Goal: Complete application form

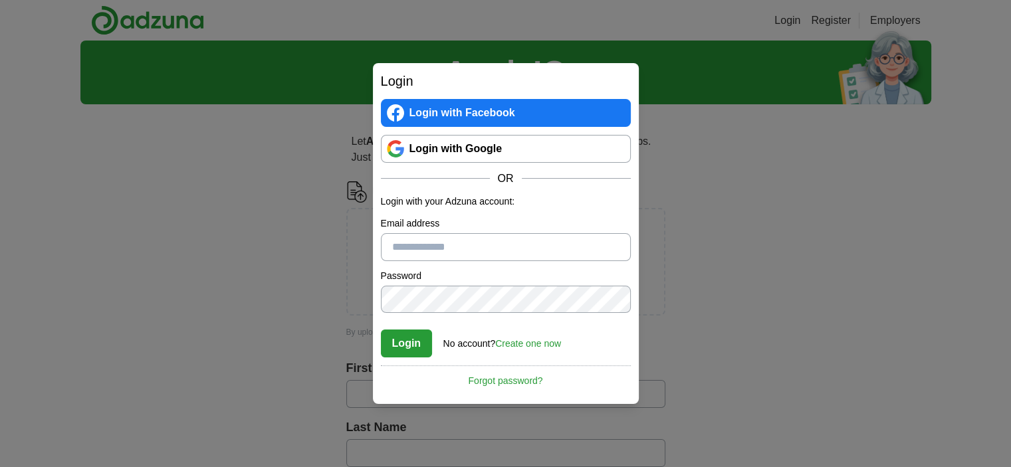
click at [530, 149] on link "Login with Google" at bounding box center [506, 149] width 250 height 28
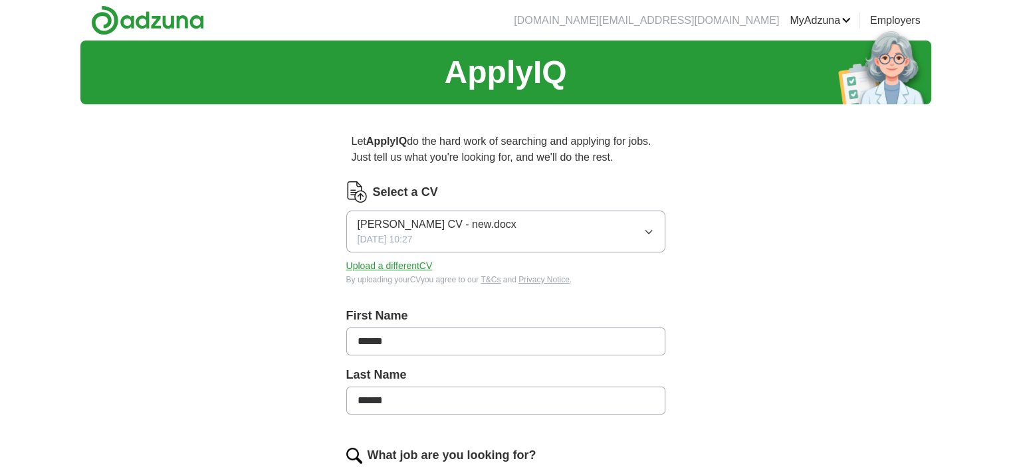
click at [625, 233] on button "[PERSON_NAME] CV - new.docx [DATE] 10:27" at bounding box center [505, 232] width 319 height 42
click at [413, 268] on button "Upload a different CV" at bounding box center [389, 266] width 86 height 14
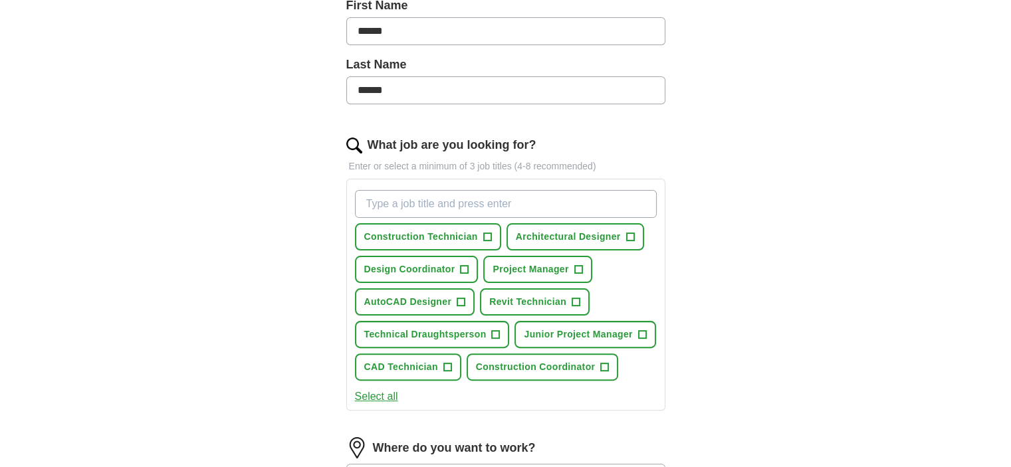
scroll to position [334, 0]
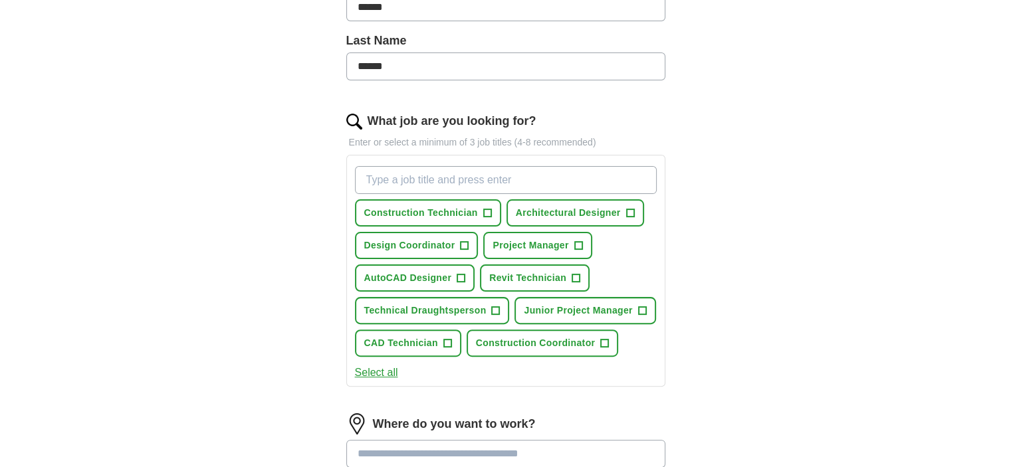
click at [525, 181] on input "What job are you looking for?" at bounding box center [506, 180] width 302 height 28
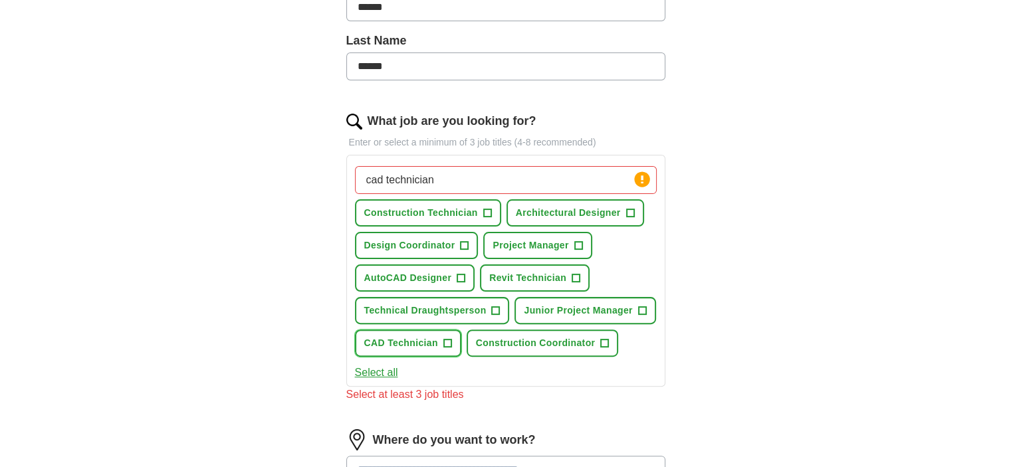
click at [443, 338] on span "+" at bounding box center [447, 343] width 8 height 11
click at [368, 181] on input "cad technician" at bounding box center [506, 180] width 302 height 28
click at [498, 177] on input "autocad technician" at bounding box center [506, 180] width 302 height 28
type input "a"
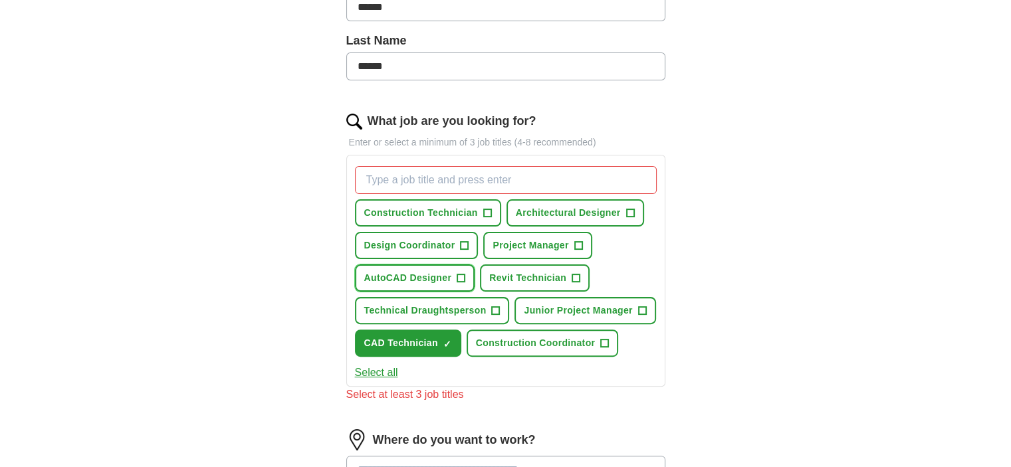
click at [455, 277] on button "AutoCAD Designer +" at bounding box center [415, 277] width 120 height 27
click at [607, 304] on span "Junior Project Manager" at bounding box center [578, 311] width 108 height 14
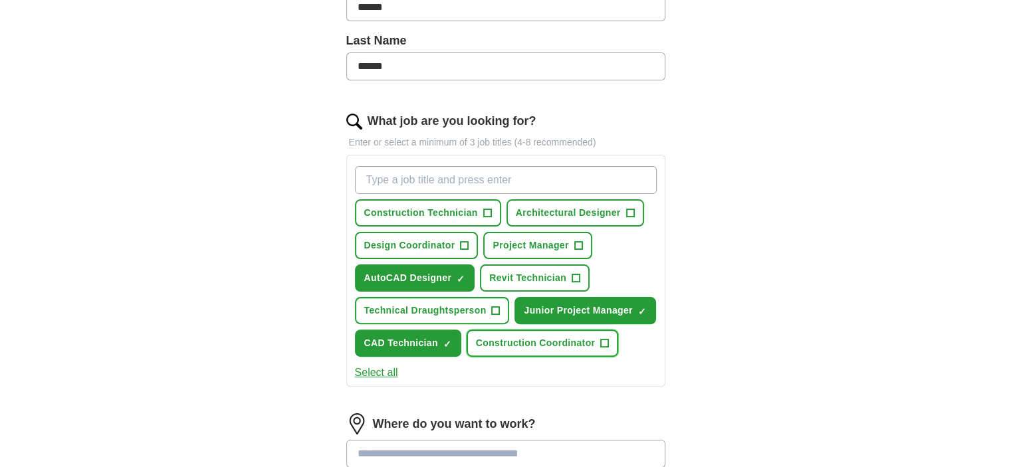
click at [574, 338] on span "Construction Coordinator" at bounding box center [536, 343] width 120 height 14
click at [606, 212] on span "Architectural Designer" at bounding box center [568, 213] width 105 height 14
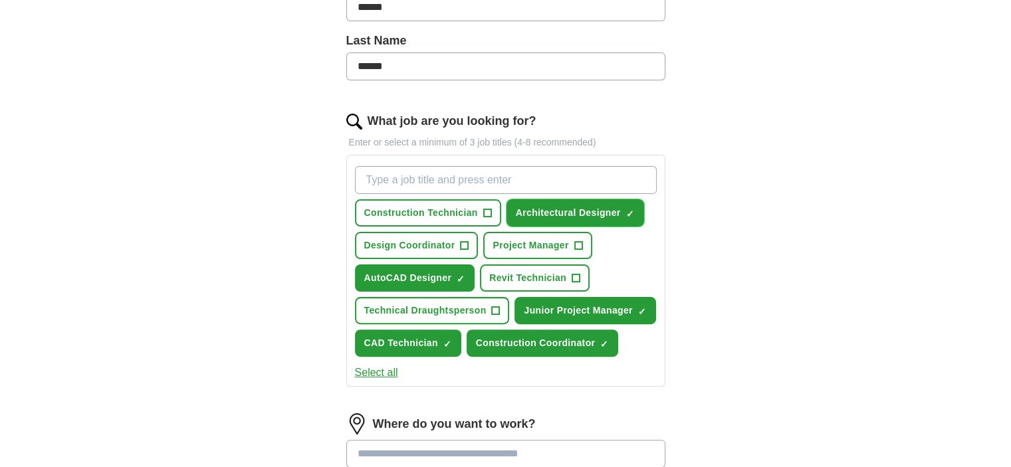
click at [606, 212] on span "Architectural Designer" at bounding box center [568, 213] width 105 height 14
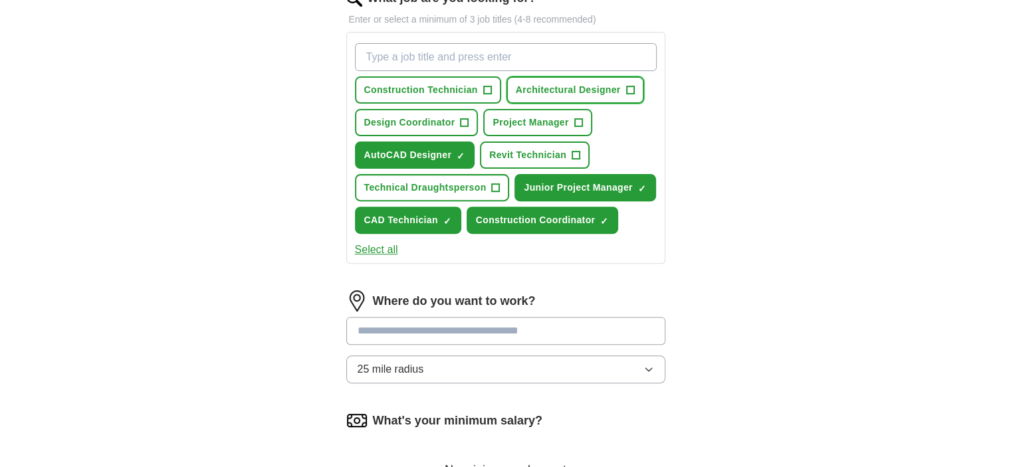
scroll to position [459, 0]
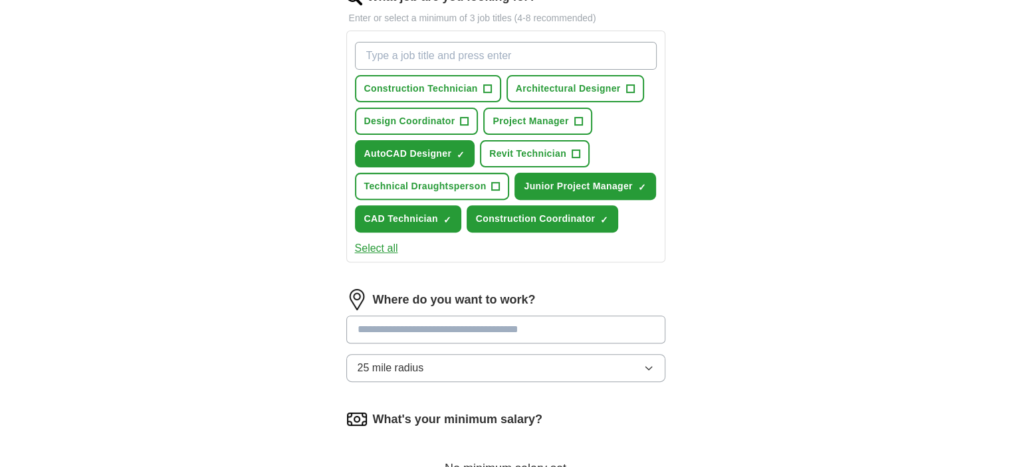
click at [580, 320] on input at bounding box center [505, 330] width 319 height 28
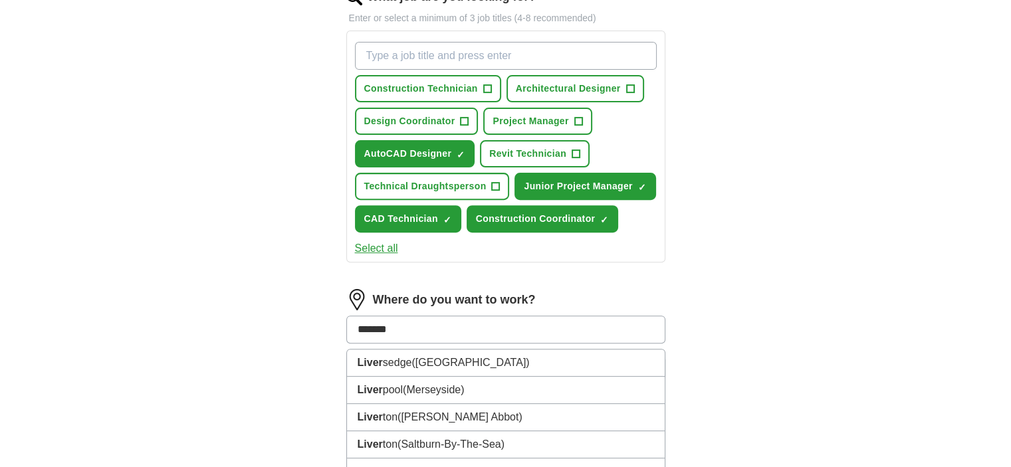
type input "********"
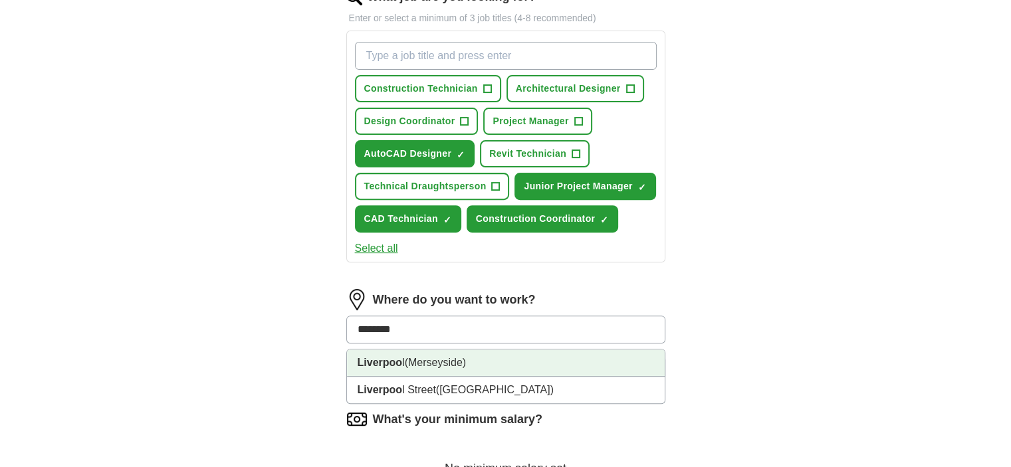
click at [489, 360] on li "Liverpoo l ([GEOGRAPHIC_DATA])" at bounding box center [506, 363] width 318 height 27
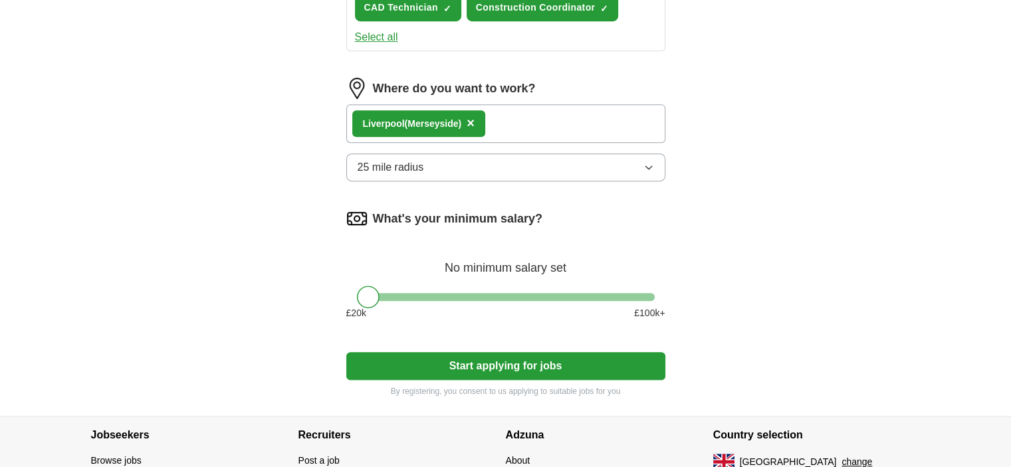
scroll to position [678, 0]
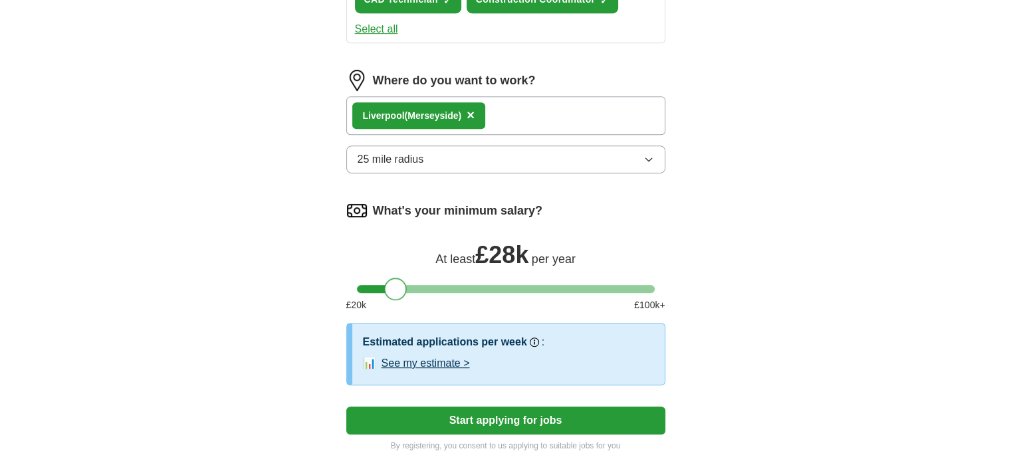
drag, startPoint x: 367, startPoint y: 286, endPoint x: 393, endPoint y: 286, distance: 25.9
click at [393, 286] on div at bounding box center [395, 289] width 23 height 23
click at [411, 413] on button "Start applying for jobs" at bounding box center [505, 421] width 319 height 28
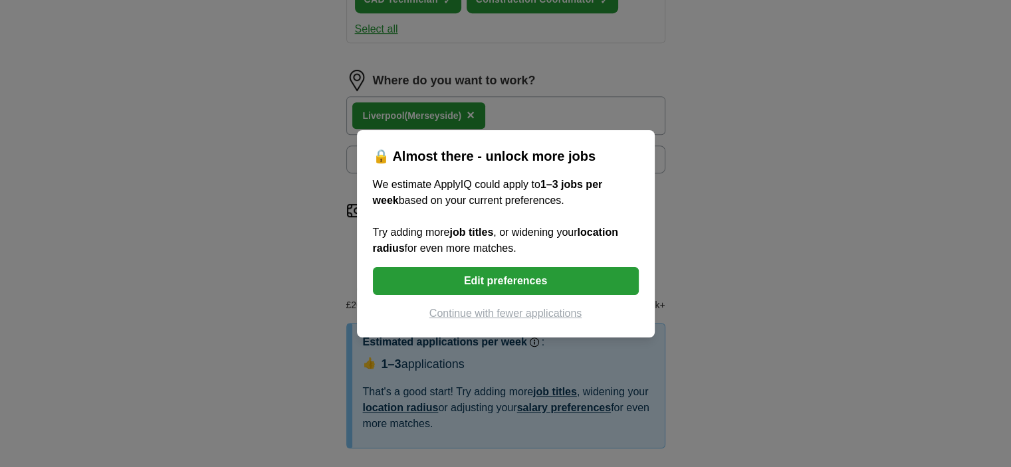
click at [534, 308] on button "Continue with fewer applications" at bounding box center [506, 314] width 266 height 16
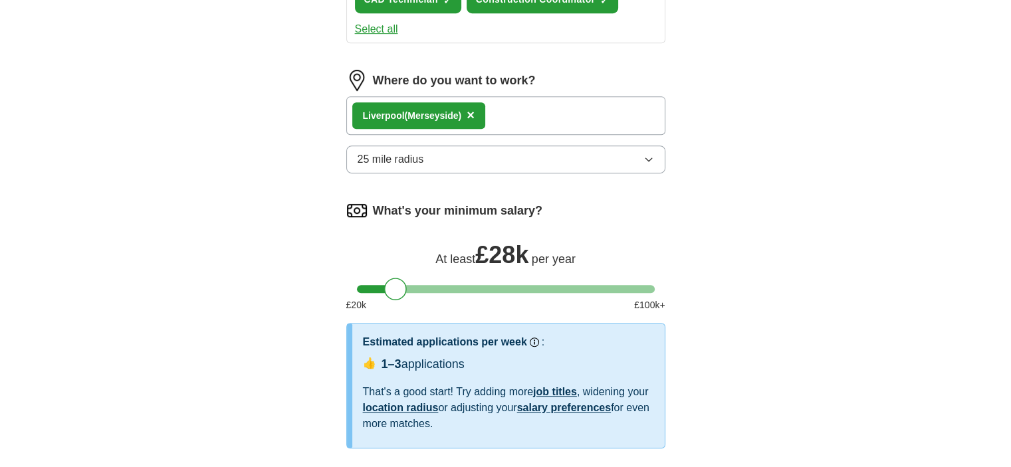
select select "**"
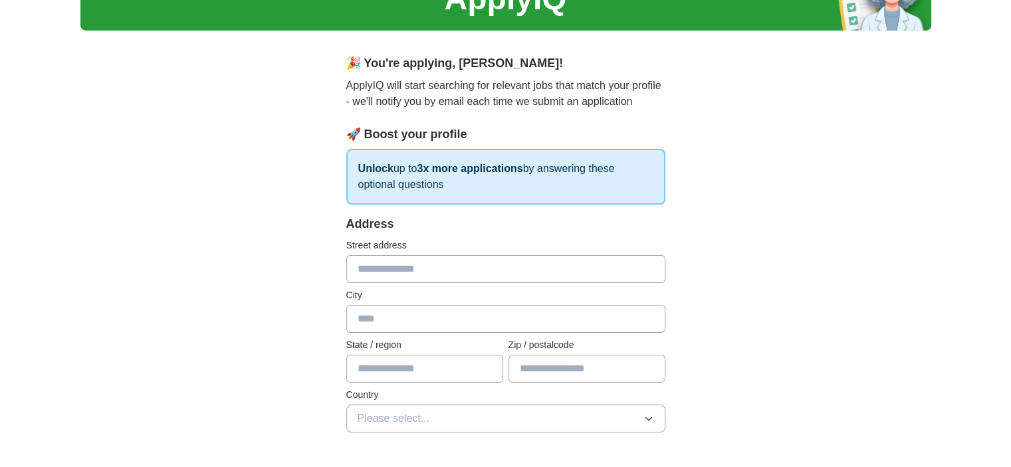
scroll to position [74, 0]
click at [486, 264] on input "text" at bounding box center [505, 269] width 319 height 28
type input "**********"
type input "********"
type input "*******"
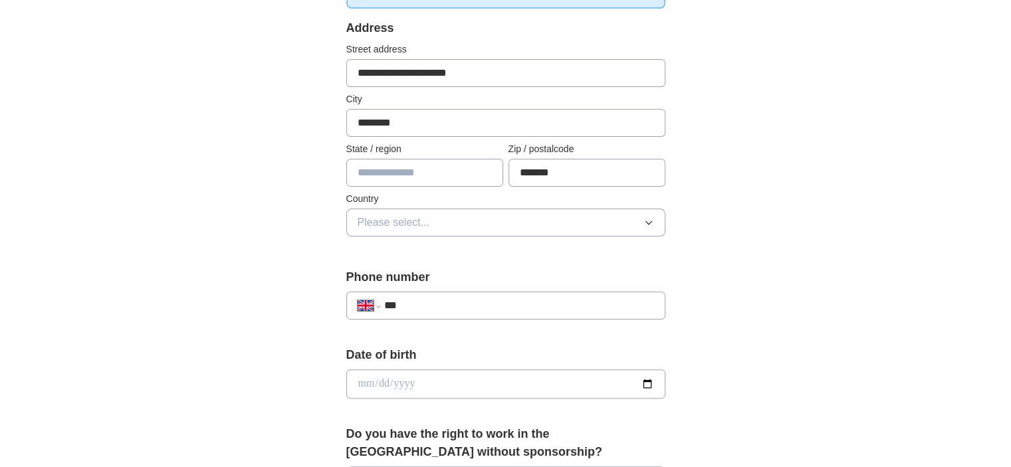
scroll to position [270, 0]
click at [459, 169] on input "text" at bounding box center [424, 172] width 157 height 28
type input "**********"
click at [433, 229] on button "Please select..." at bounding box center [505, 222] width 319 height 28
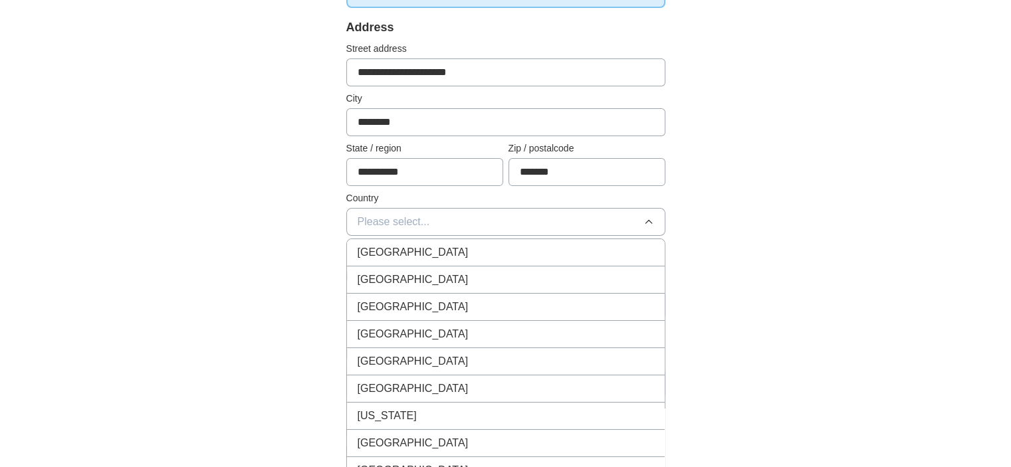
click at [413, 253] on span "[GEOGRAPHIC_DATA]" at bounding box center [413, 253] width 111 height 16
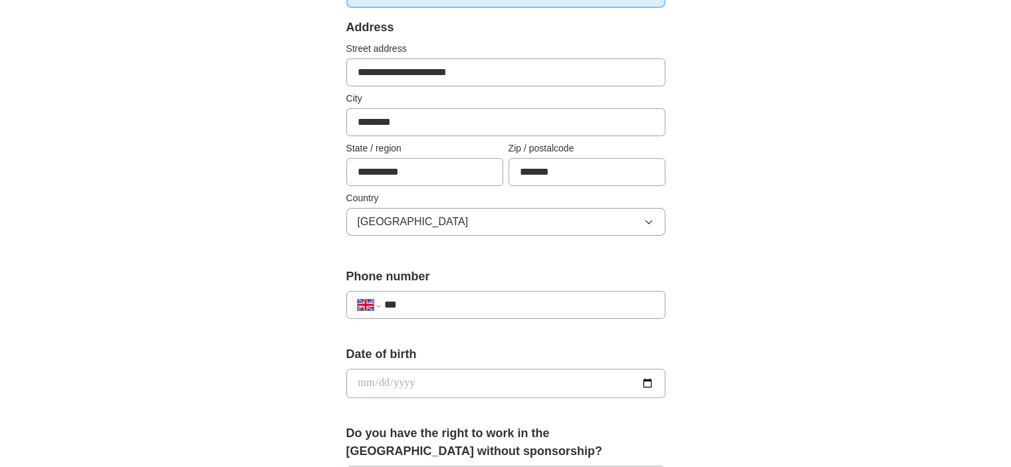
click at [436, 294] on div "**********" at bounding box center [505, 305] width 319 height 28
click at [489, 301] on input "***" at bounding box center [518, 305] width 270 height 16
type input "**********"
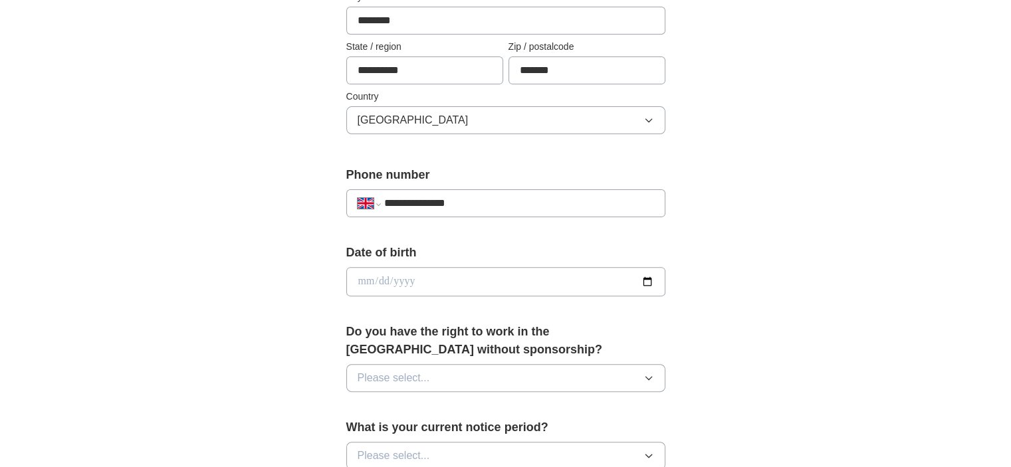
scroll to position [373, 0]
click at [486, 276] on input "date" at bounding box center [505, 280] width 319 height 29
click at [362, 274] on input "date" at bounding box center [505, 280] width 319 height 29
click at [364, 281] on input "date" at bounding box center [505, 280] width 319 height 29
type input "**********"
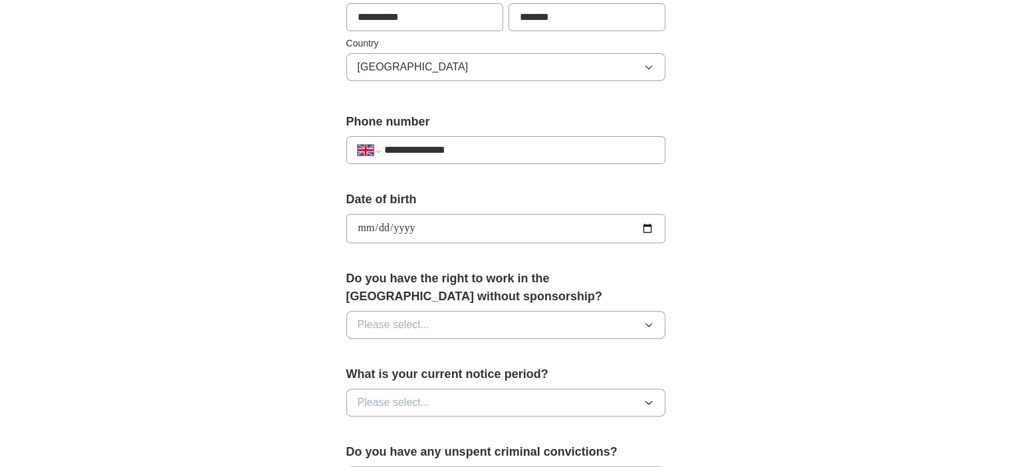
scroll to position [452, 0]
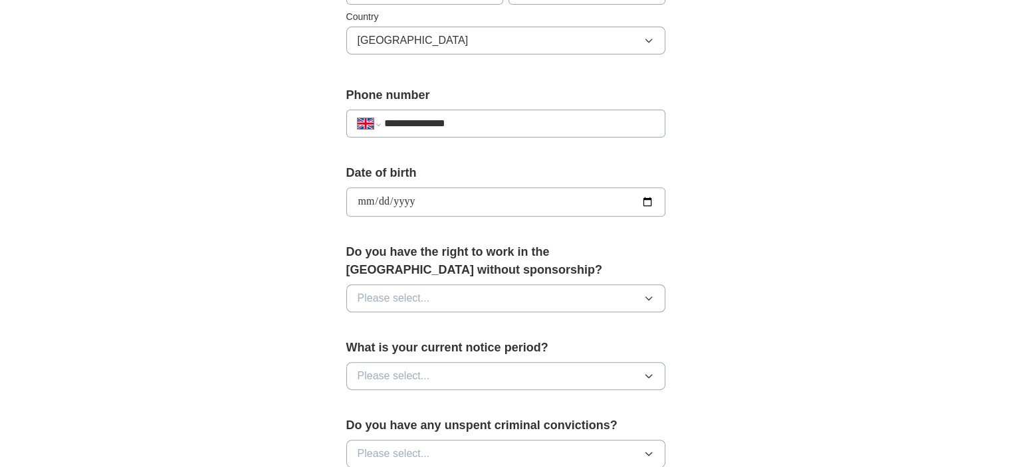
click at [511, 288] on button "Please select..." at bounding box center [505, 298] width 319 height 28
click at [467, 330] on div "Yes" at bounding box center [506, 329] width 296 height 16
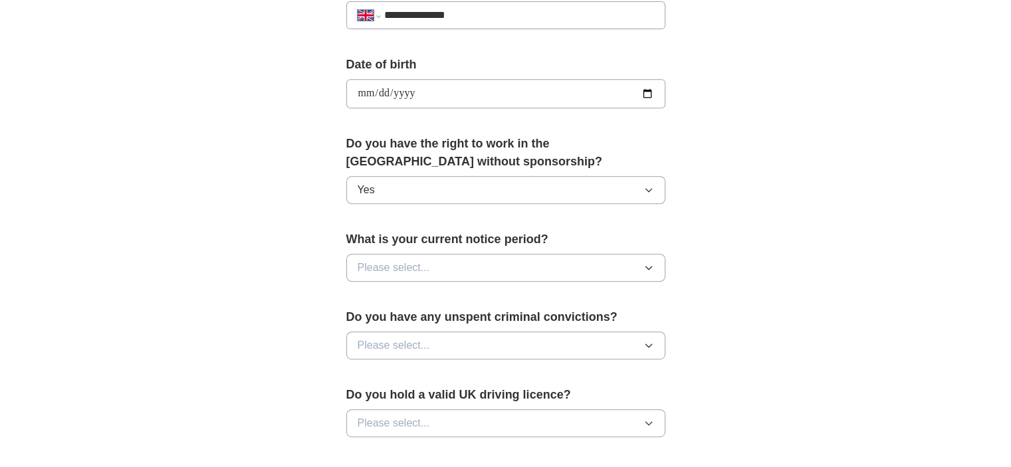
scroll to position [573, 0]
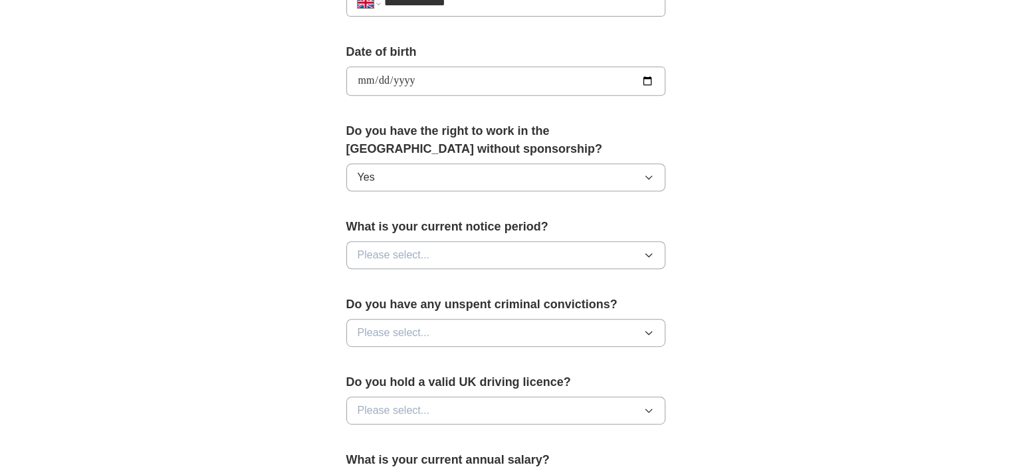
click at [476, 251] on button "Please select..." at bounding box center [505, 255] width 319 height 28
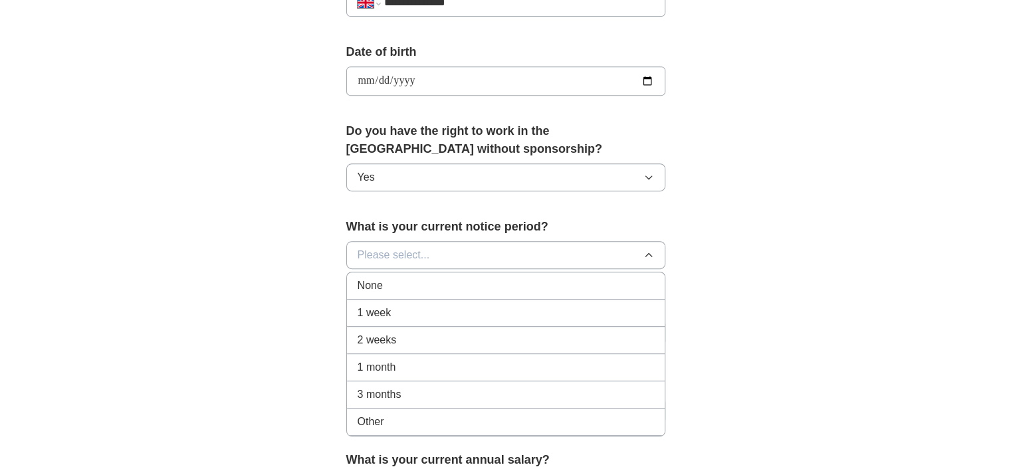
click at [436, 334] on div "2 weeks" at bounding box center [506, 340] width 296 height 16
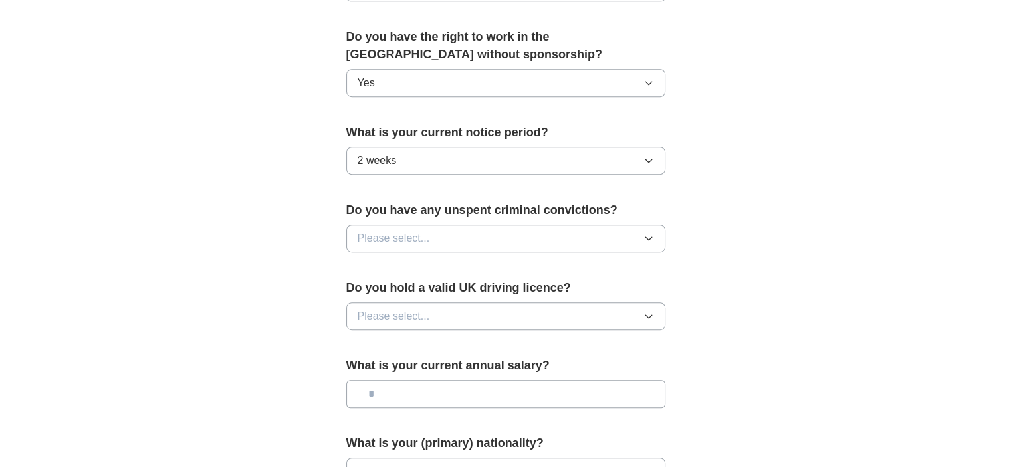
scroll to position [669, 0]
click at [462, 231] on button "Please select..." at bounding box center [505, 237] width 319 height 28
click at [436, 290] on div "No" at bounding box center [506, 295] width 296 height 16
click at [444, 308] on button "Please select..." at bounding box center [505, 315] width 319 height 28
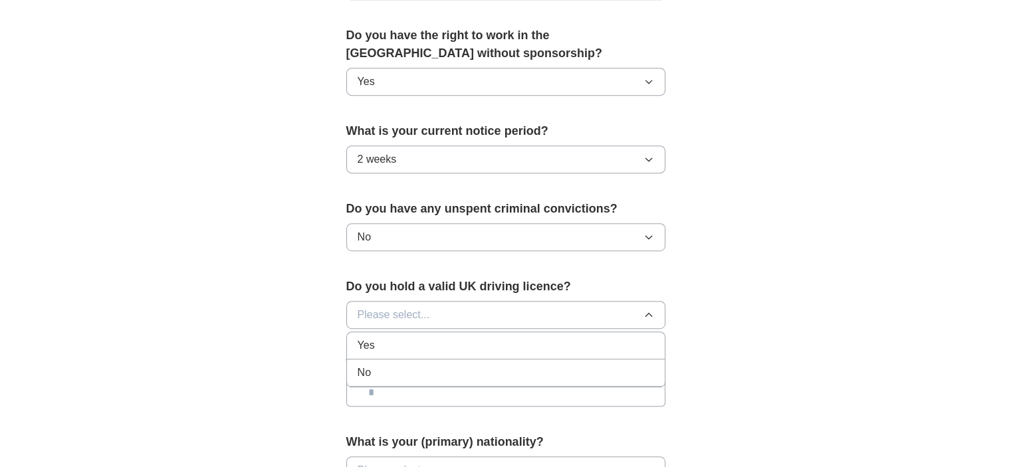
click at [425, 338] on div "Yes" at bounding box center [506, 346] width 296 height 16
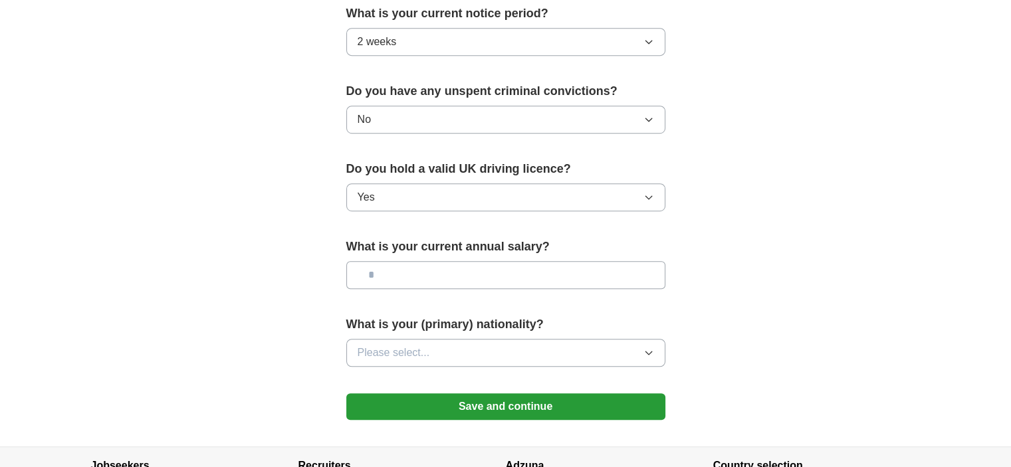
scroll to position [791, 0]
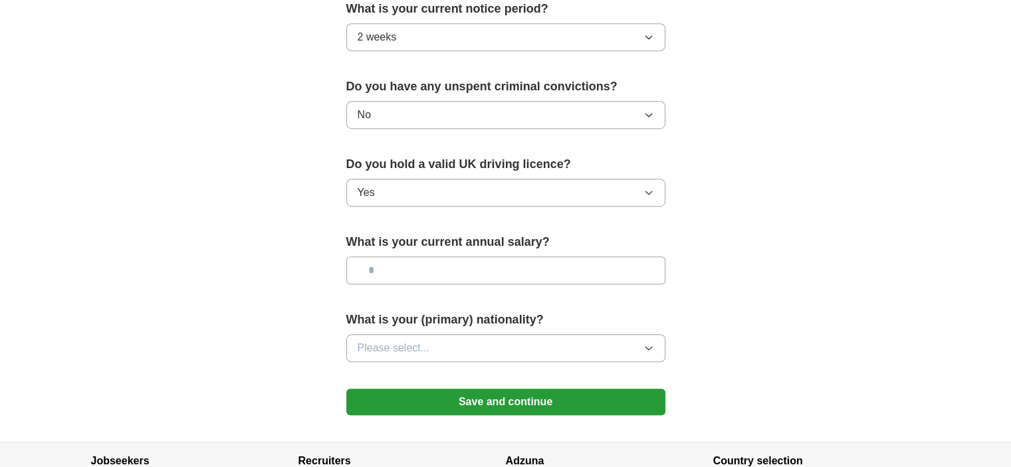
click at [455, 266] on input "text" at bounding box center [505, 271] width 319 height 28
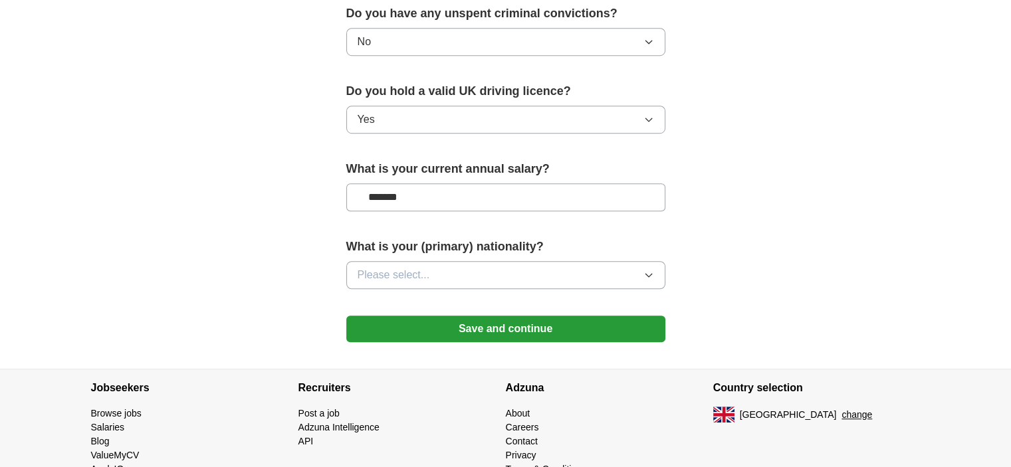
scroll to position [864, 0]
type input "*******"
click at [455, 279] on button "Please select..." at bounding box center [505, 275] width 319 height 28
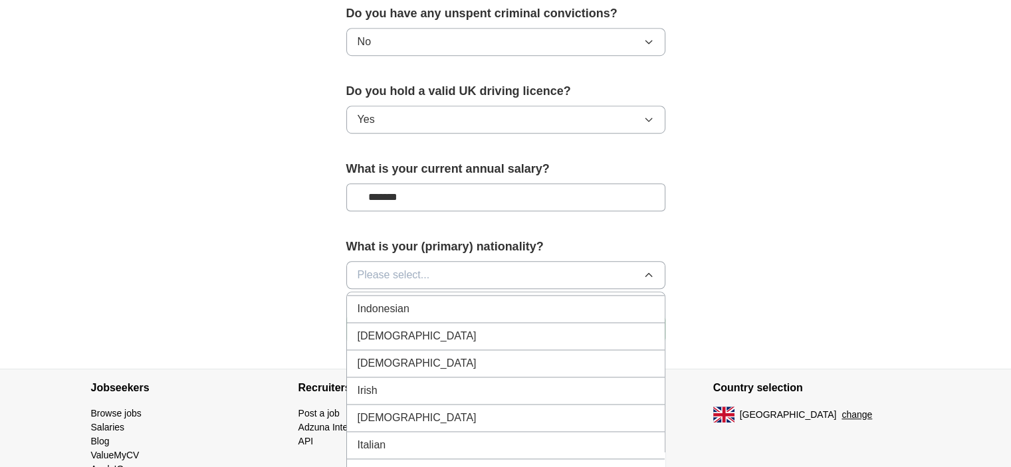
scroll to position [2204, 0]
click at [437, 328] on div "[DEMOGRAPHIC_DATA]" at bounding box center [506, 336] width 296 height 16
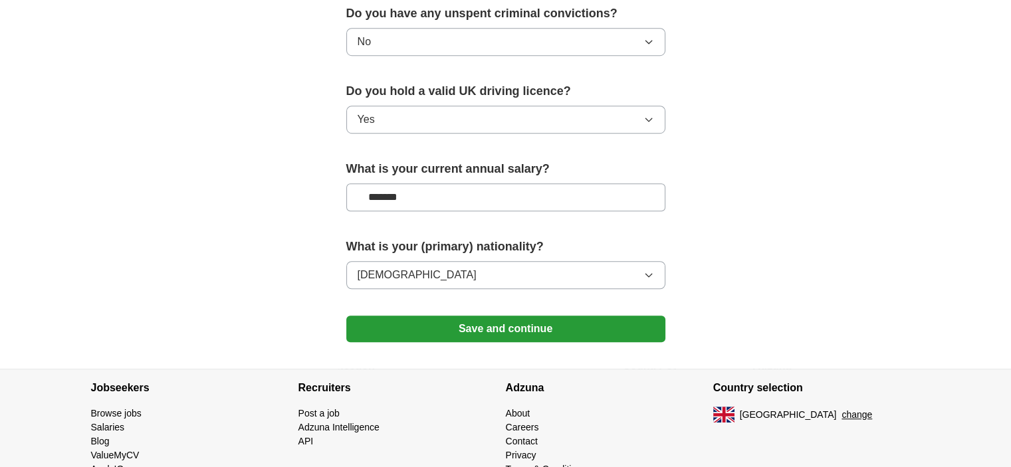
click at [473, 321] on button "Save and continue" at bounding box center [505, 329] width 319 height 27
